Goal: Task Accomplishment & Management: Complete application form

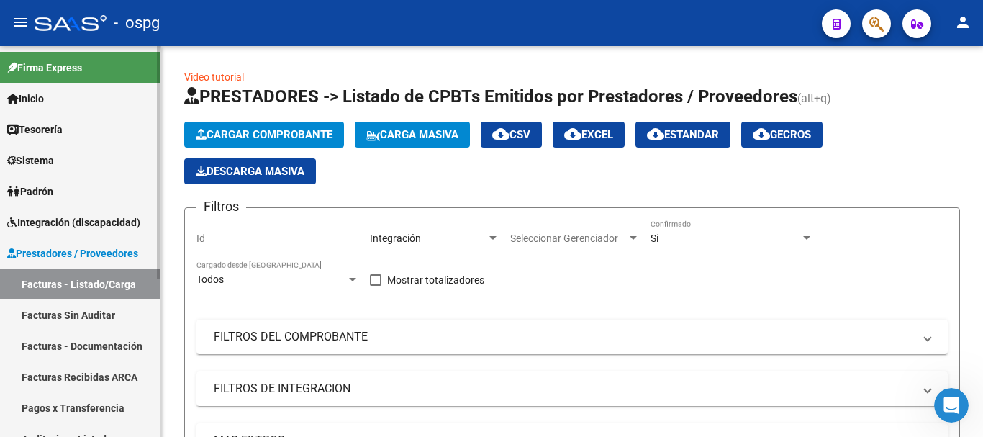
scroll to position [322, 0]
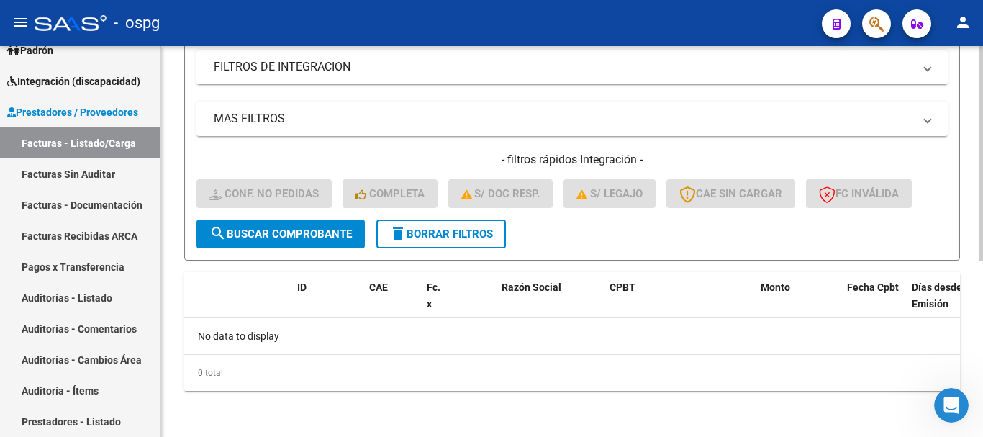
click at [443, 235] on span "delete Borrar Filtros" at bounding box center [441, 233] width 104 height 13
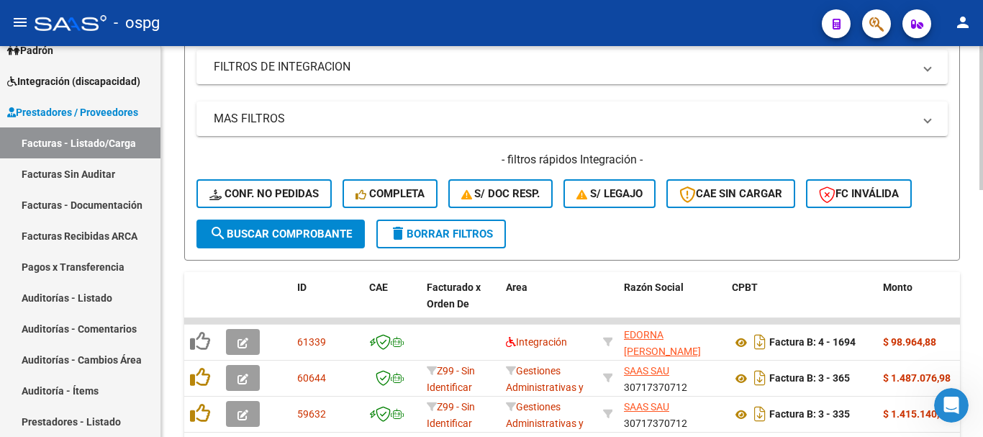
scroll to position [466, 0]
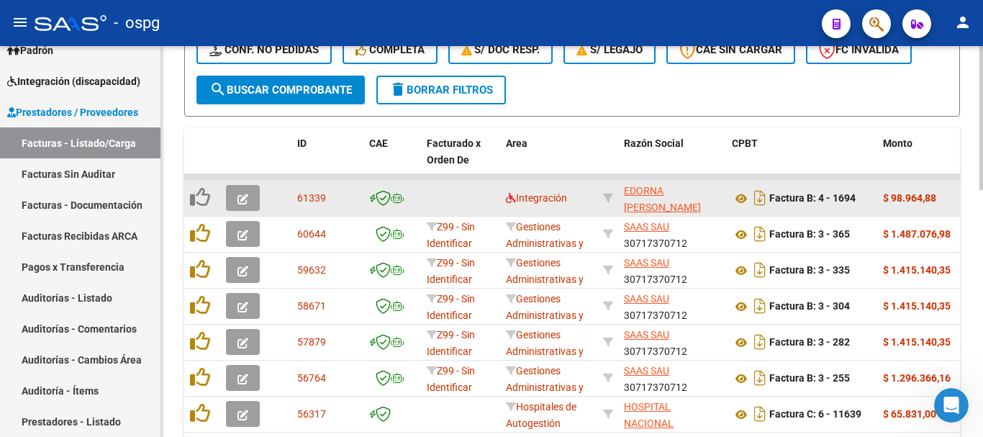
click at [244, 202] on icon "button" at bounding box center [243, 199] width 11 height 11
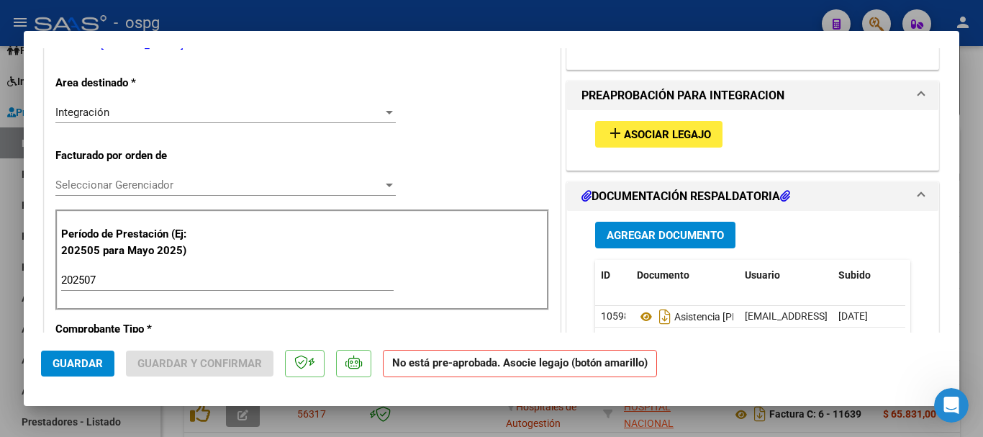
scroll to position [360, 0]
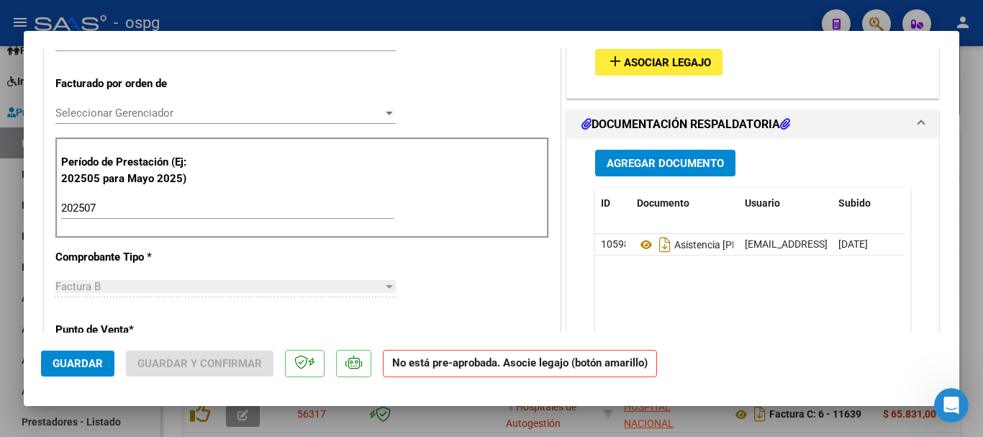
click at [976, 260] on div at bounding box center [491, 218] width 983 height 437
type input "$ 0,00"
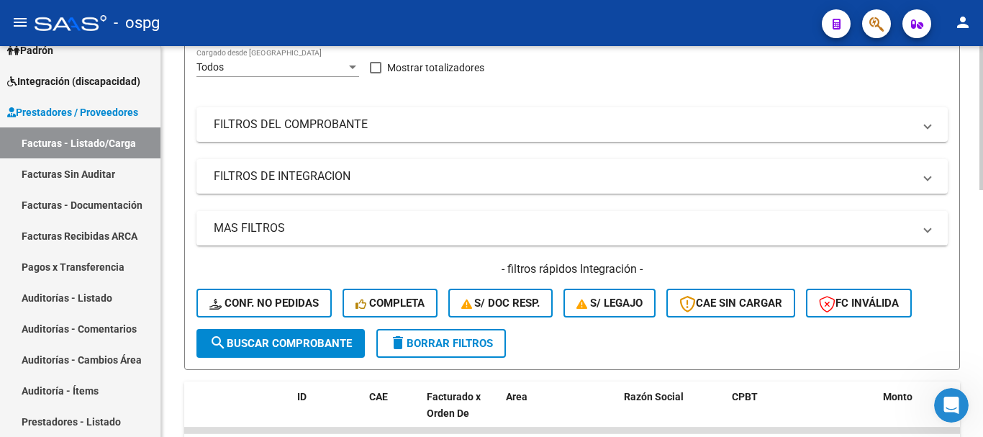
scroll to position [178, 0]
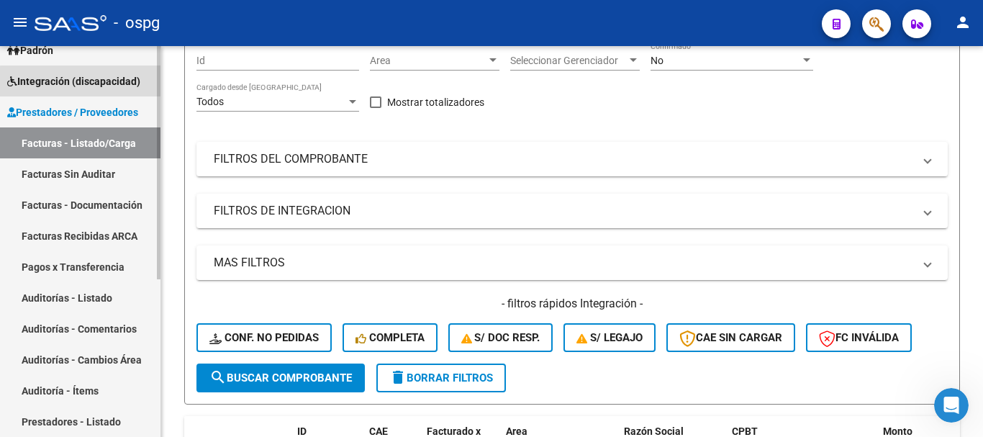
click at [96, 86] on span "Integración (discapacidad)" at bounding box center [73, 81] width 133 height 16
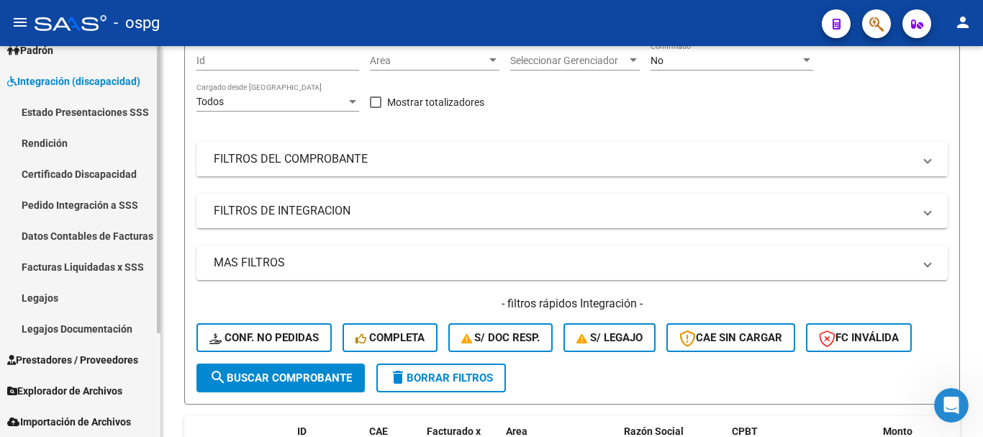
click at [102, 206] on link "Pedido Integración a SSS" at bounding box center [80, 204] width 161 height 31
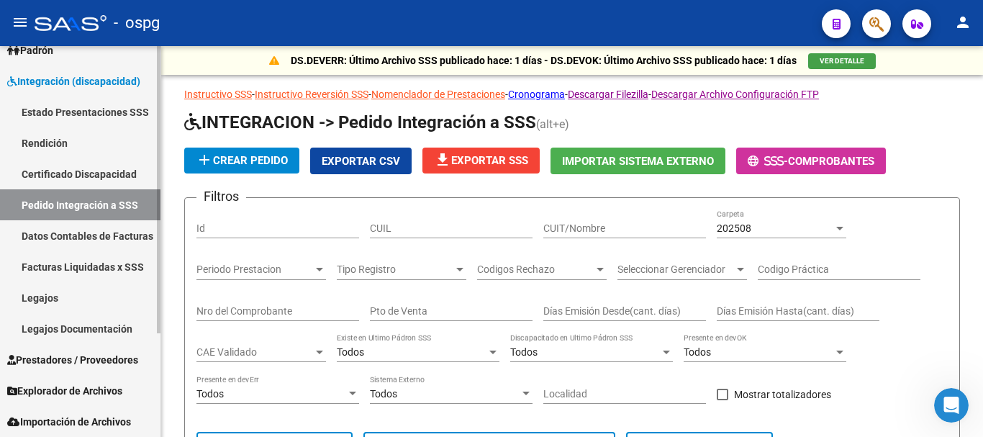
click at [76, 359] on span "Prestadores / Proveedores" at bounding box center [72, 360] width 131 height 16
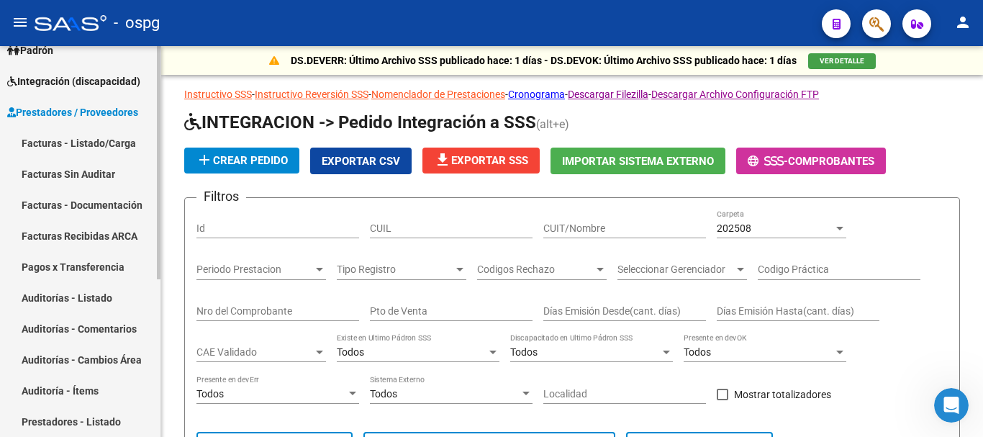
click at [80, 144] on link "Facturas - Listado/Carga" at bounding box center [80, 142] width 161 height 31
